Goal: Find specific page/section: Find specific page/section

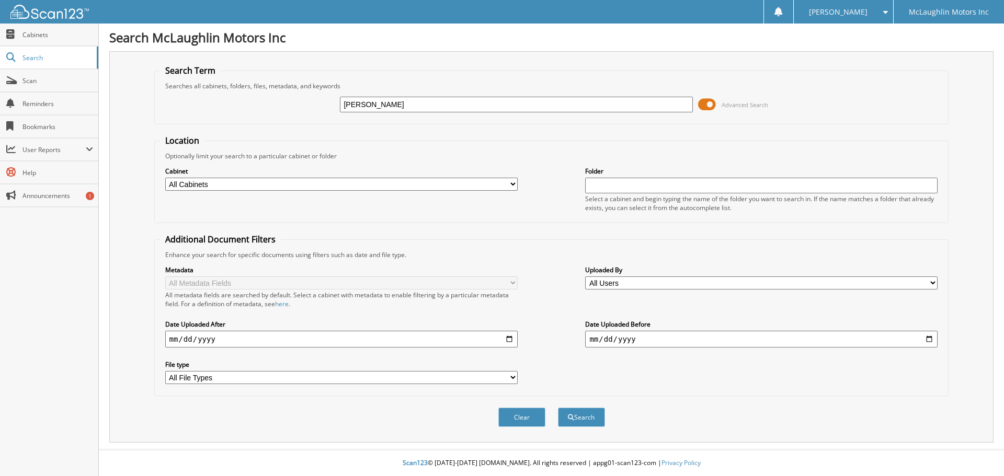
type input "[PERSON_NAME]"
click at [558, 408] on button "Search" at bounding box center [581, 417] width 47 height 19
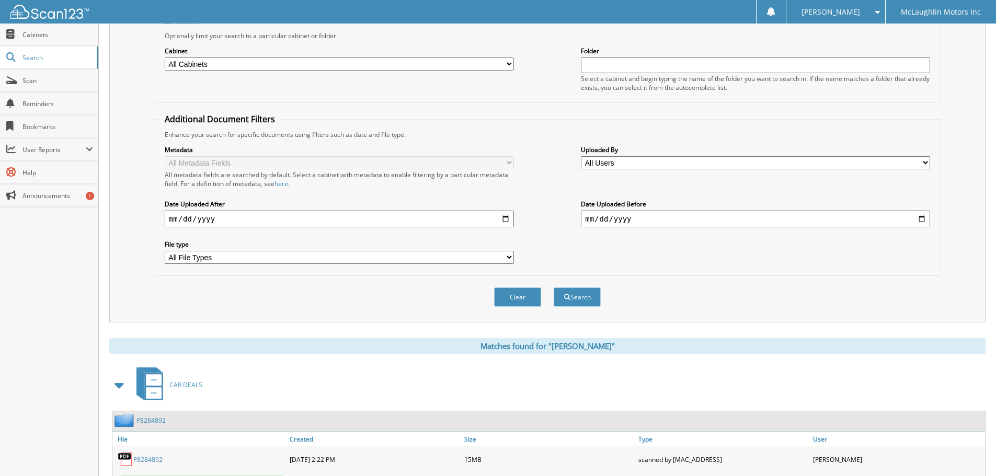
scroll to position [251, 0]
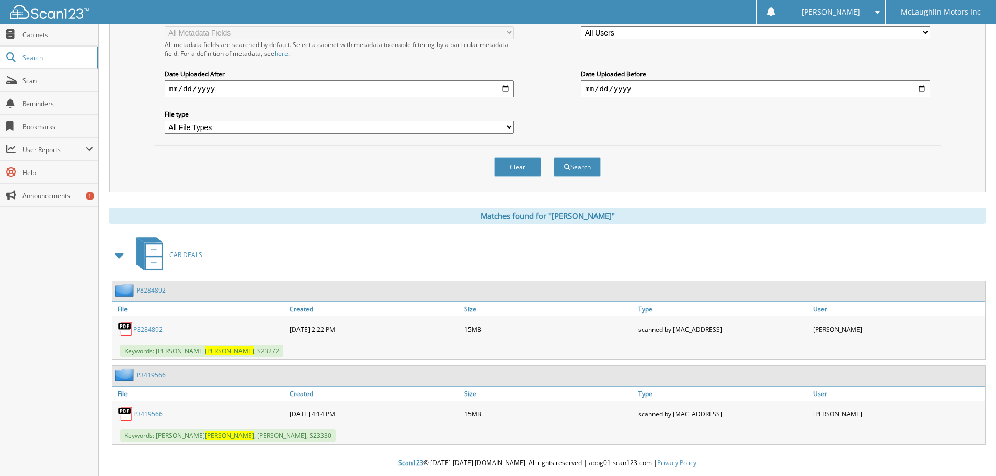
click at [158, 331] on link "P8284892" at bounding box center [147, 329] width 29 height 9
